Goal: Check status

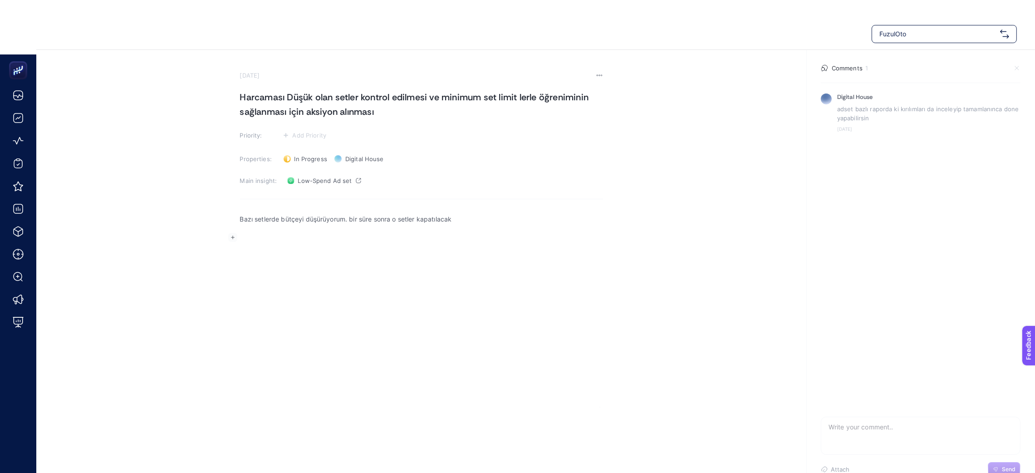
click at [473, 222] on p "Bazı setlerde bütçeyi düşürüyorum. bir süre sonra o setler kapatılacak" at bounding box center [421, 219] width 363 height 11
click at [333, 253] on p "Evde V1 kampanyasında emekliler ve borsa reklam seti limitleri kaldırıldı. E" at bounding box center [421, 251] width 363 height 11
click at [332, 253] on p "Evde V1 kampanyasında emekliler ve borsa reklam seti limitleri kaldırıldı. E" at bounding box center [421, 251] width 363 height 11
click at [333, 253] on p "Evde V1 kampanyasında devler ave borsa reklam seti limitleri kaldırıldı. E" at bounding box center [421, 251] width 363 height 11
click at [498, 250] on p "Evde V1 kampanyasında devlet bankaları ve borsa reklam seti limitleri kaldırıld…" at bounding box center [421, 251] width 363 height 11
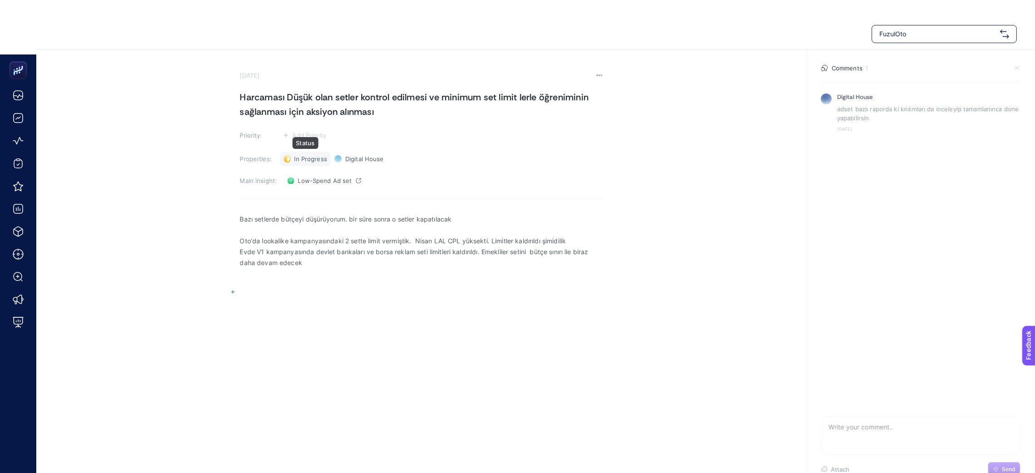
click at [303, 157] on span "In Progress" at bounding box center [310, 158] width 33 height 7
click at [314, 191] on span "Done" at bounding box center [306, 191] width 16 height 7
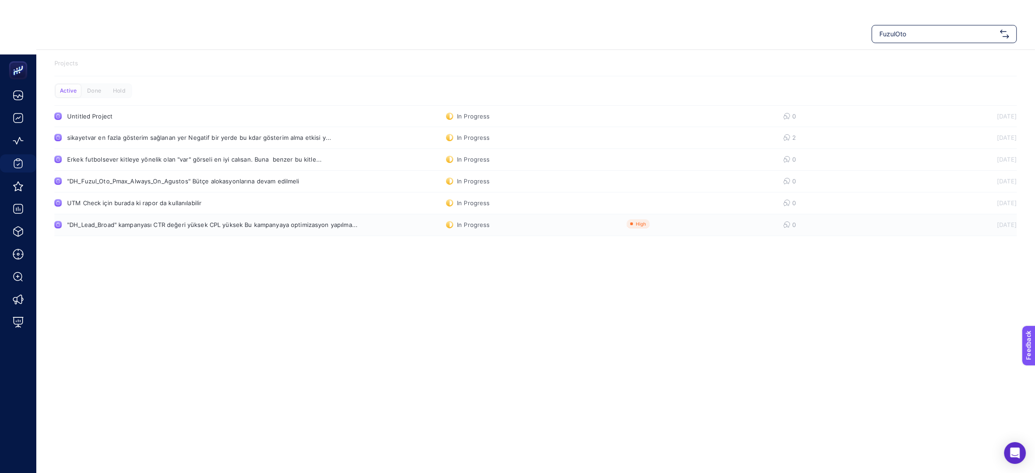
click at [237, 225] on div ""DH_Lead_Broad" kampanyası CTR değeri yüksek CPL yüksek Bu kampanyaya optimizas…" at bounding box center [212, 224] width 290 height 7
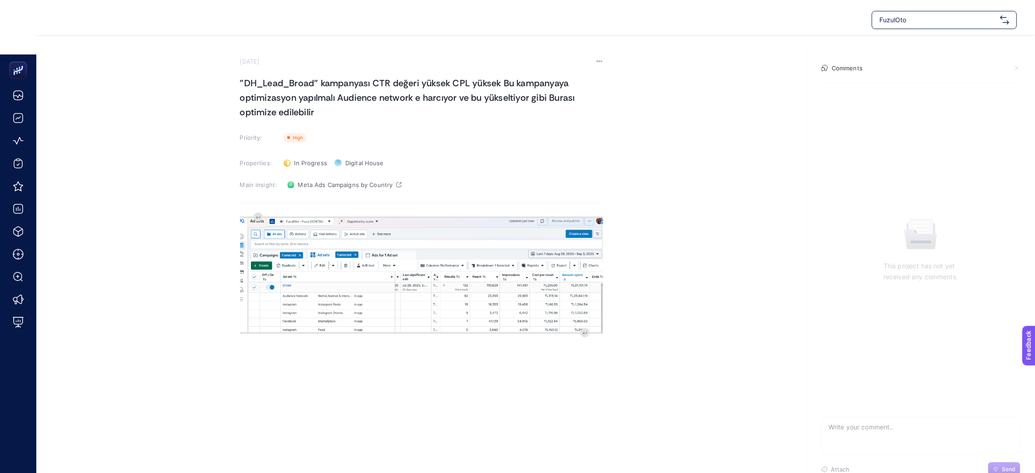
scroll to position [18, 0]
